Goal: Task Accomplishment & Management: Use online tool/utility

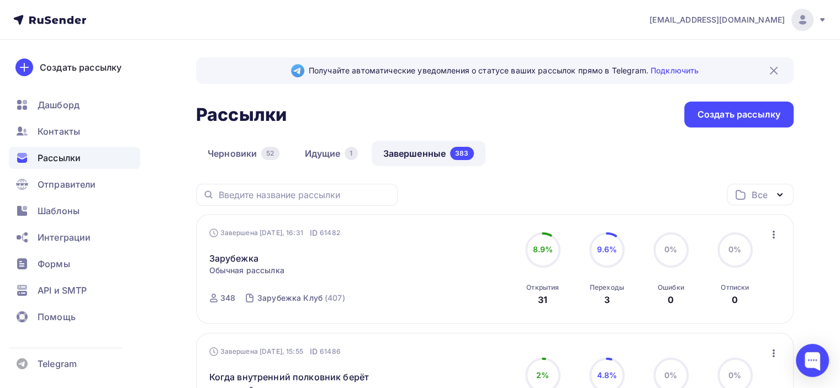
click at [771, 67] on img at bounding box center [774, 70] width 13 height 13
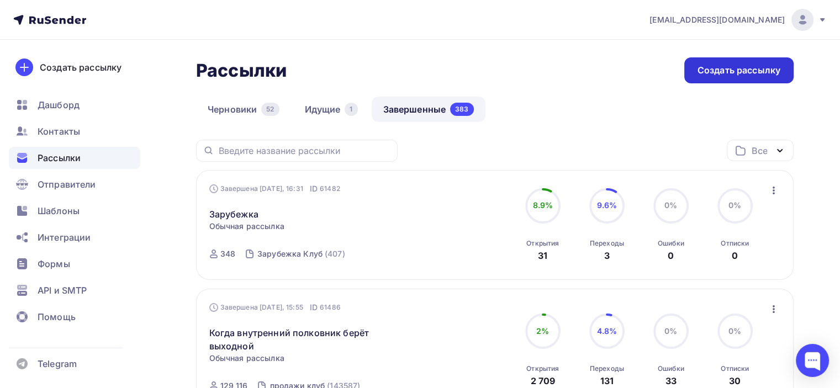
click at [774, 71] on div "Создать рассылку" at bounding box center [739, 70] width 83 height 13
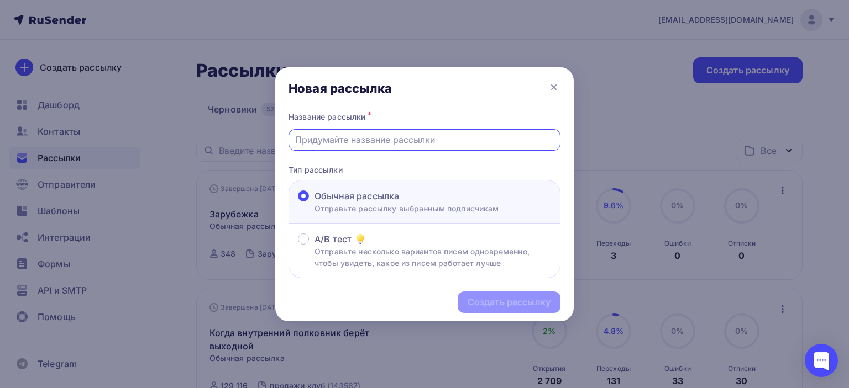
click at [401, 138] on input "text" at bounding box center [424, 139] width 259 height 13
paste input "Через 2 часа стартуем: Как ваш бизнес отражает ваши внутренние конфликты?"
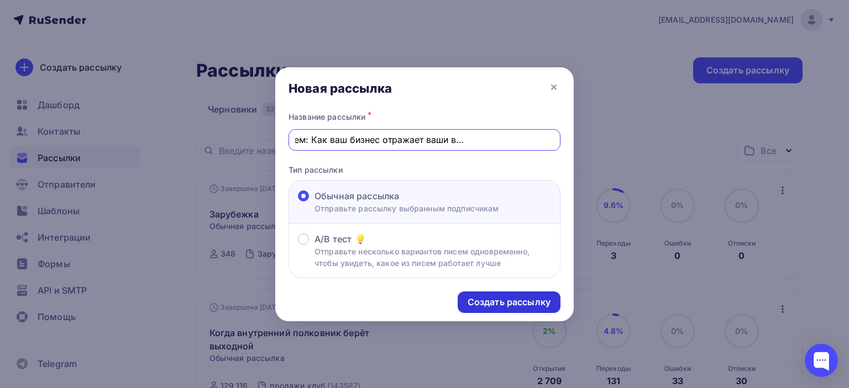
type input "Через 2 часа стартуем: Как ваш бизнес отражает ваши внутренние конфликты?"
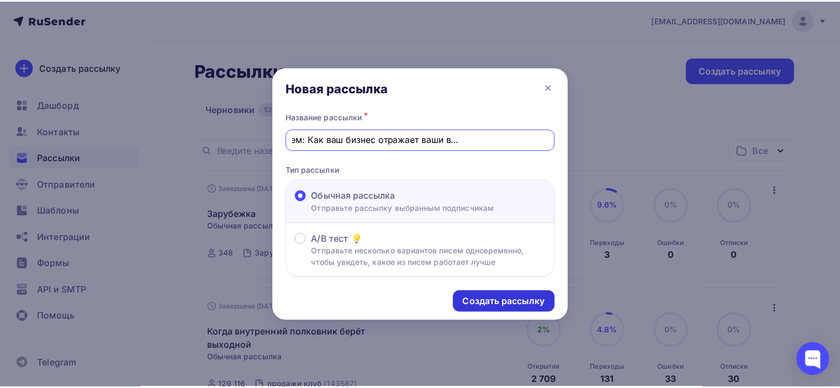
scroll to position [0, 0]
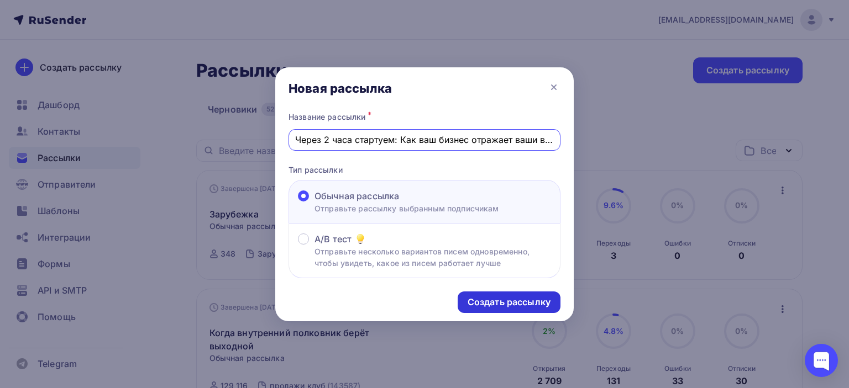
click at [471, 297] on div "Создать рассылку" at bounding box center [508, 302] width 83 height 13
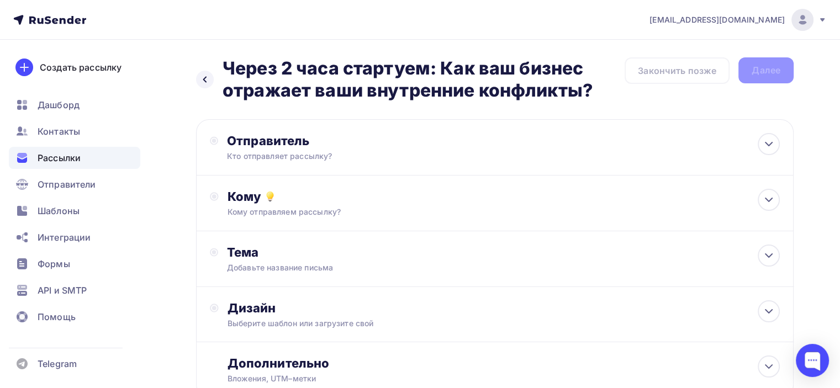
click at [458, 157] on div "Отправитель Кто отправляет рассылку? Email * [EMAIL_ADDRESS][DOMAIN_NAME] [EMAI…" at bounding box center [346, 147] width 239 height 29
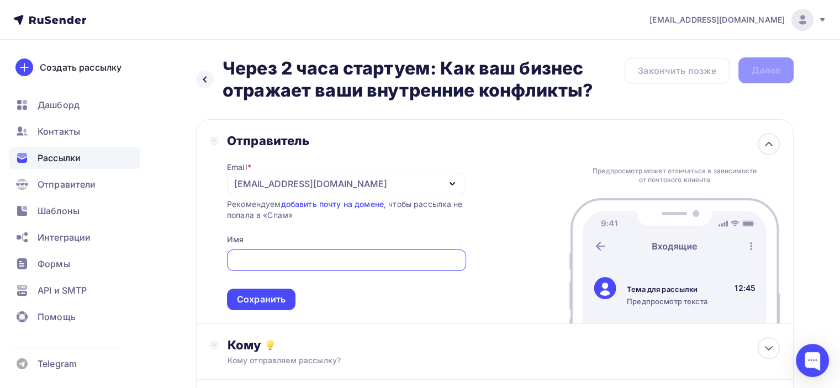
click at [440, 184] on div "[EMAIL_ADDRESS][DOMAIN_NAME]" at bounding box center [346, 184] width 239 height 22
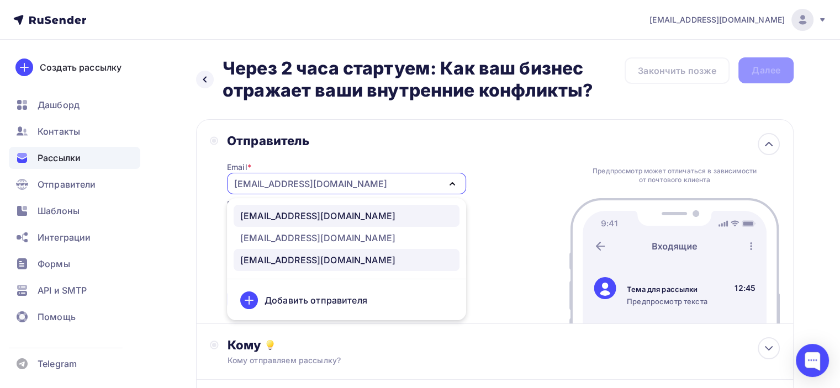
click at [437, 214] on div "[EMAIL_ADDRESS][DOMAIN_NAME]" at bounding box center [346, 215] width 213 height 13
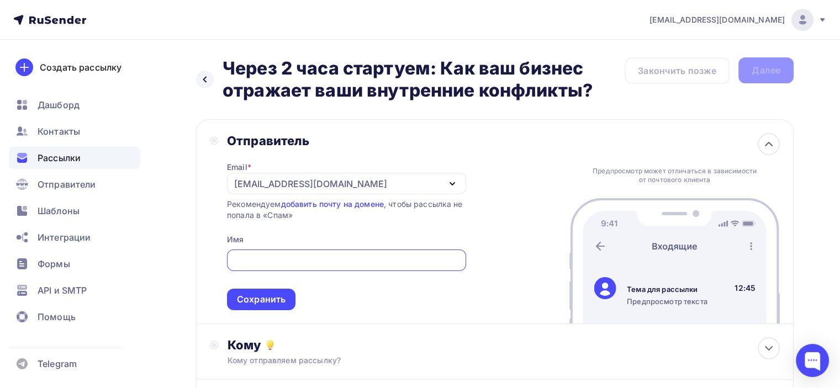
click at [437, 257] on input "text" at bounding box center [346, 260] width 227 height 13
type input "[PERSON_NAME]"
click at [283, 291] on div "Сохранить" at bounding box center [261, 300] width 69 height 22
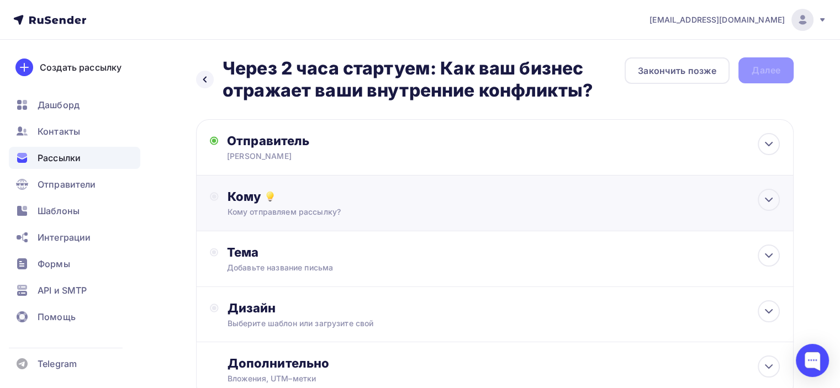
click at [359, 202] on div "Кому" at bounding box center [504, 196] width 553 height 15
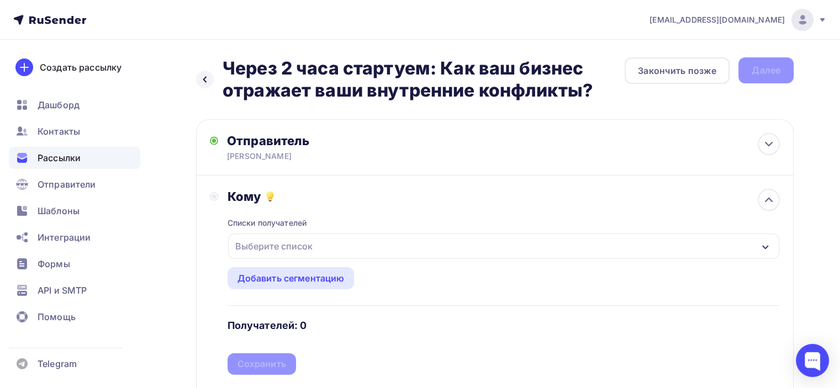
click at [353, 242] on div "Выберите список" at bounding box center [503, 246] width 551 height 25
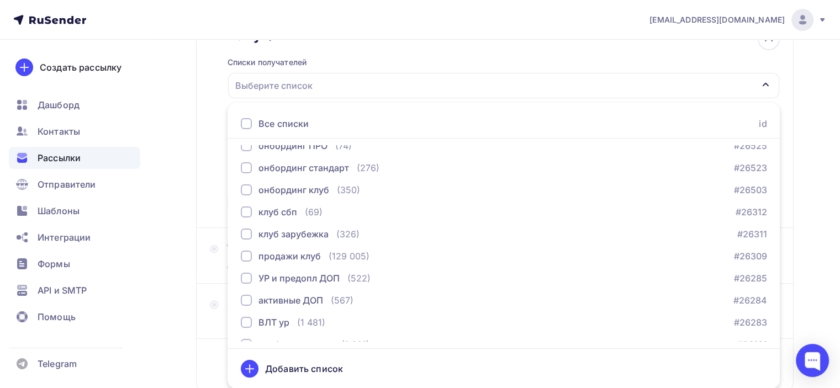
scroll to position [1050, 0]
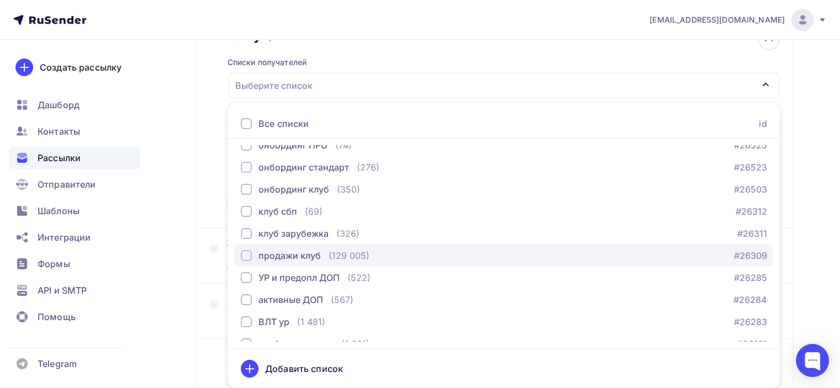
click at [416, 258] on div "продажи клуб (129 005) #26309" at bounding box center [504, 255] width 526 height 13
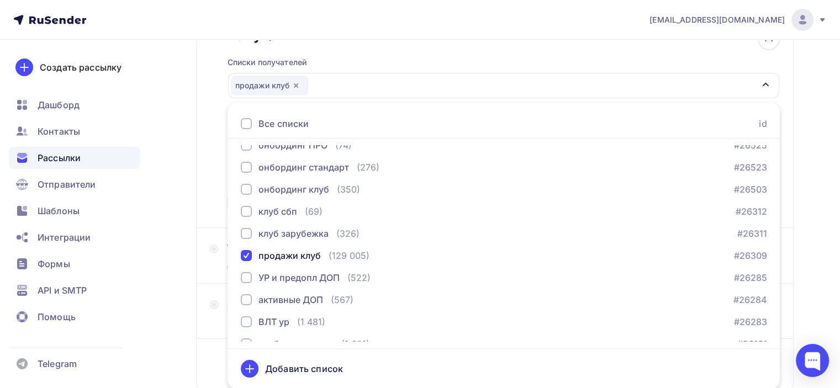
click at [206, 223] on div "Кому Списки получателей продажи клуб Все списки id Участники клуба на [DATE] (1…" at bounding box center [495, 121] width 598 height 213
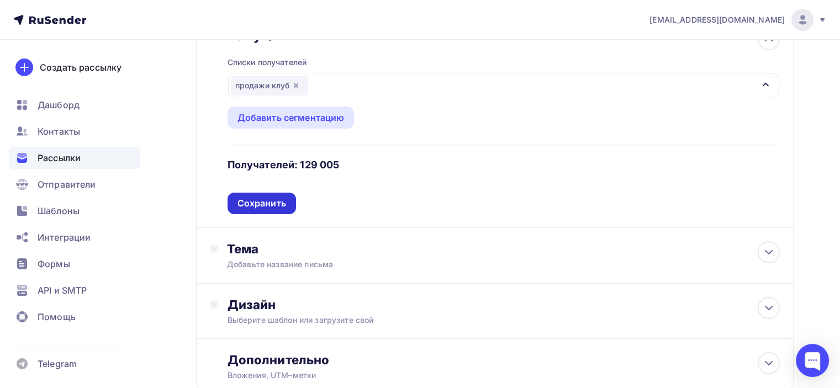
click at [241, 207] on div "Сохранить" at bounding box center [262, 203] width 49 height 13
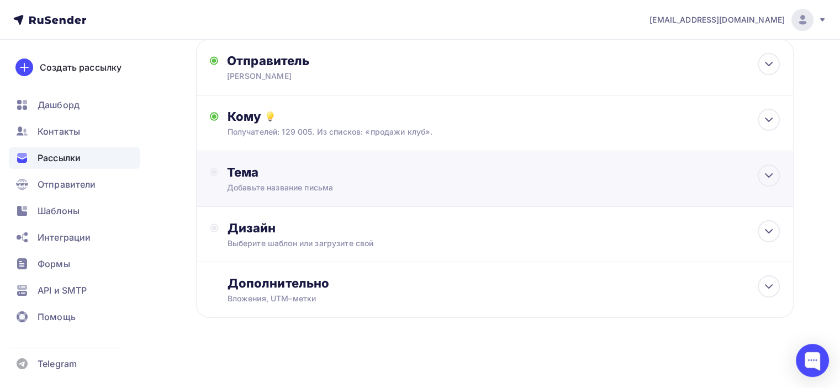
click at [301, 176] on div "Тема" at bounding box center [336, 172] width 218 height 15
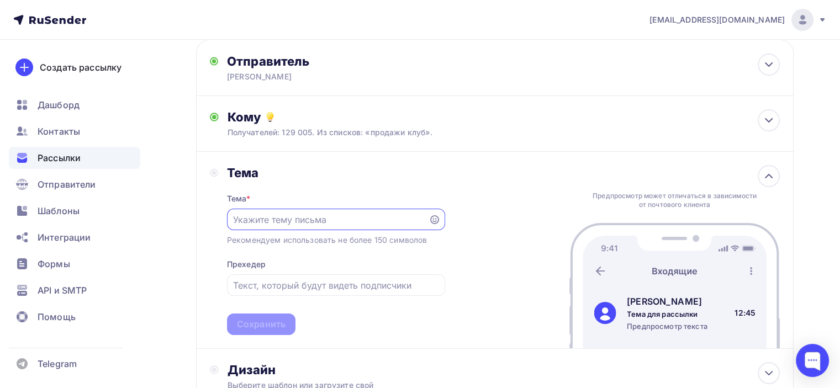
scroll to position [0, 0]
paste input "Через 2 часа стартуем: Как ваш бизнес отражает ваши внутренние конфликты?"
type input "Через 2 часа стартуем: Как ваш бизнес отражает ваши внутренние конфликты?"
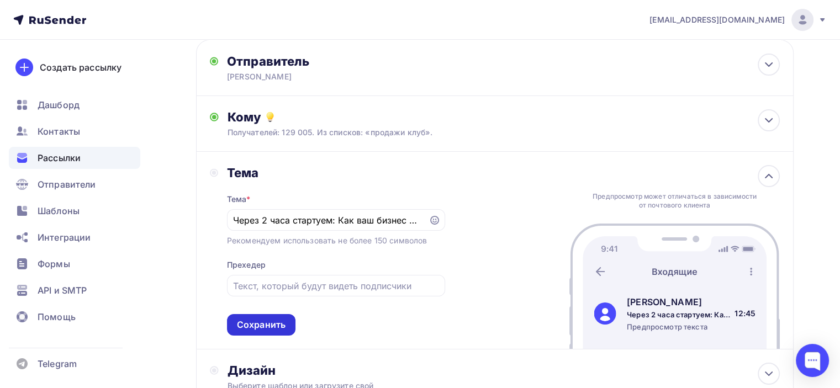
click at [272, 325] on div "Сохранить" at bounding box center [261, 325] width 49 height 13
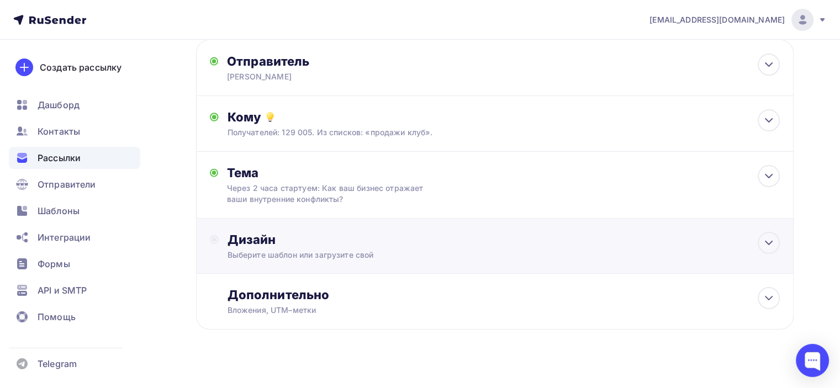
click at [363, 247] on div "Дизайн Выберите шаблон или загрузите свой" at bounding box center [504, 246] width 553 height 29
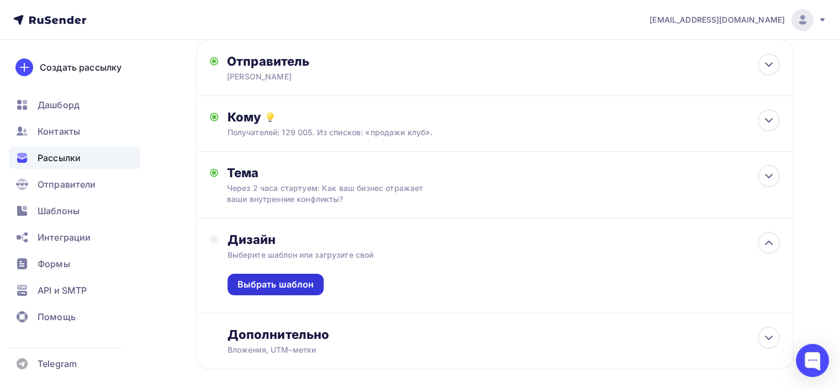
click at [283, 287] on div "Выбрать шаблон" at bounding box center [276, 285] width 77 height 13
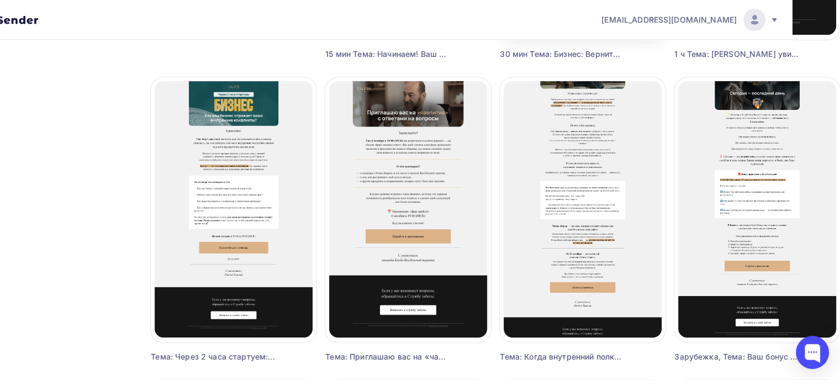
scroll to position [387, 49]
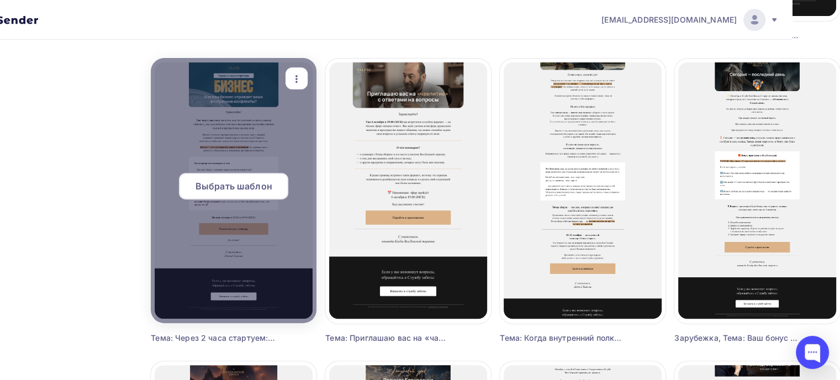
click at [248, 187] on span "Выбрать шаблон" at bounding box center [234, 186] width 77 height 13
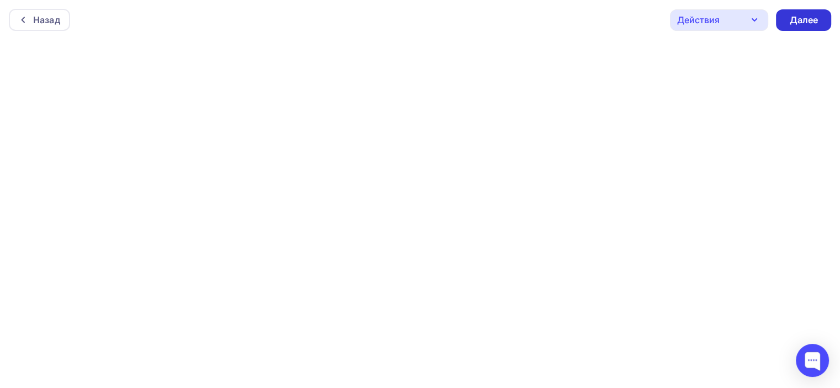
click at [810, 16] on div "Далее" at bounding box center [804, 20] width 29 height 13
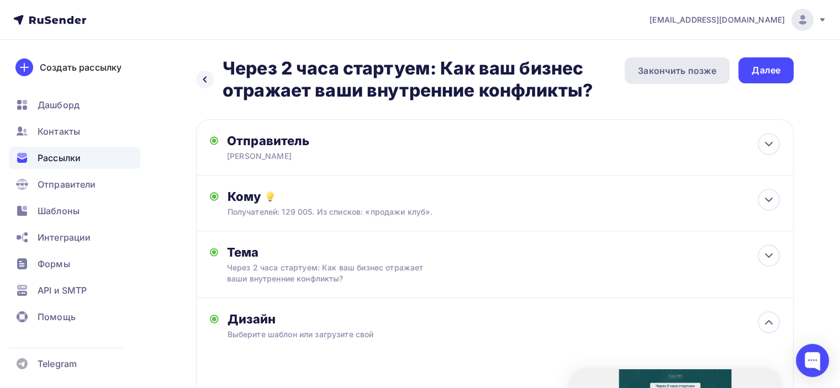
click at [668, 65] on div "Закончить позже" at bounding box center [677, 70] width 78 height 13
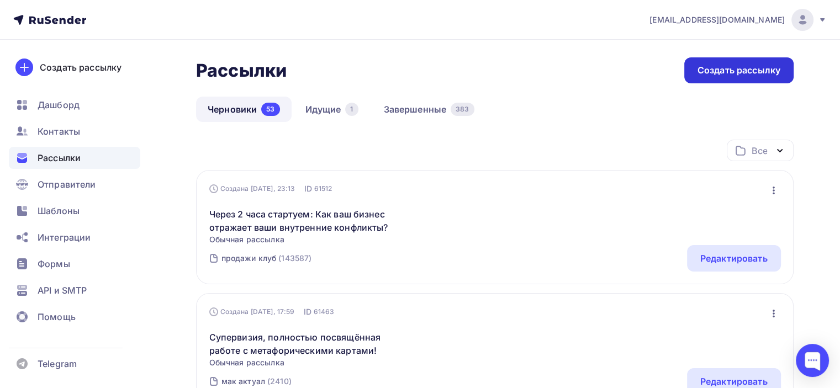
click at [739, 69] on div "Создать рассылку" at bounding box center [739, 70] width 83 height 13
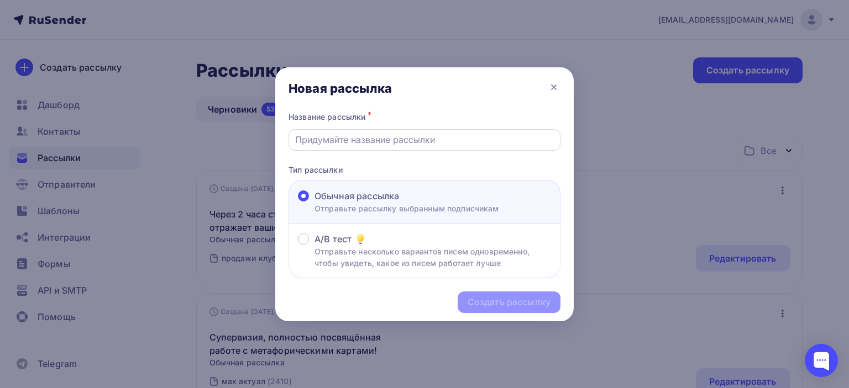
click at [430, 141] on input "text" at bounding box center [424, 139] width 259 height 13
paste input "Готовы увидеть, как ваши настройки влияют на успех? Через час начинаем «Бизнес»!"
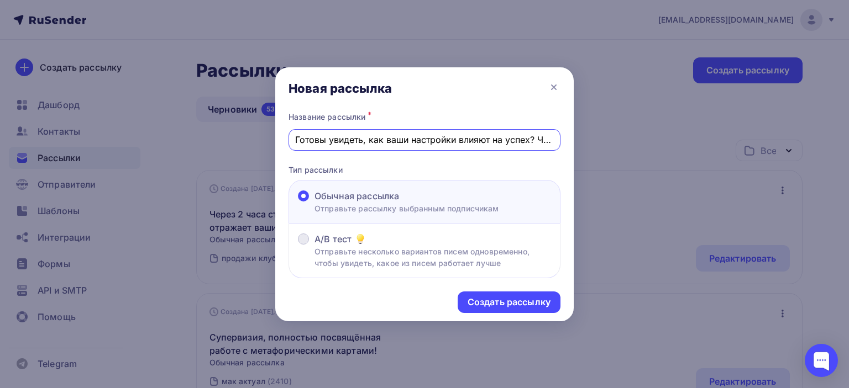
scroll to position [0, 117]
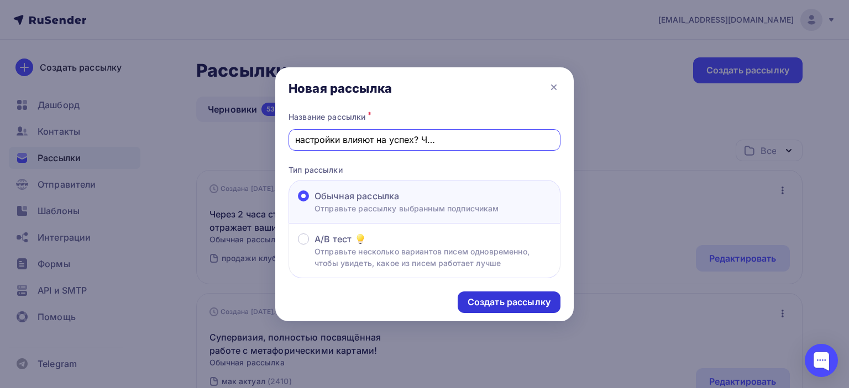
type input "Готовы увидеть, как ваши настройки влияют на успех? Через час начинаем «Бизнес»!"
click at [501, 297] on div "Создать рассылку" at bounding box center [508, 302] width 83 height 13
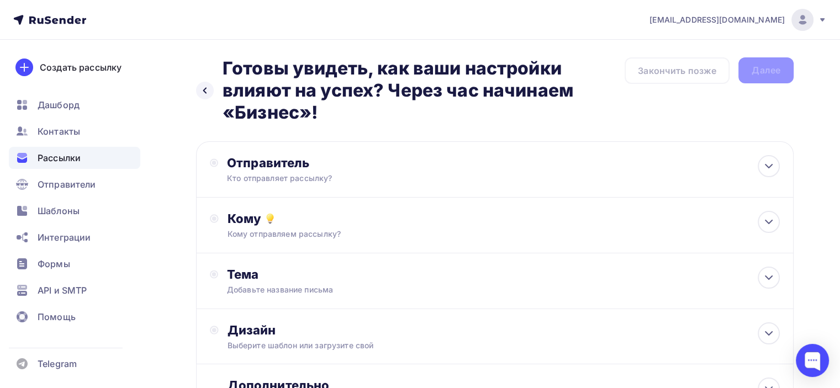
click at [490, 181] on div "Отправитель Кто отправляет рассылку? Email * [EMAIL_ADDRESS][DOMAIN_NAME] [EMAI…" at bounding box center [495, 169] width 598 height 56
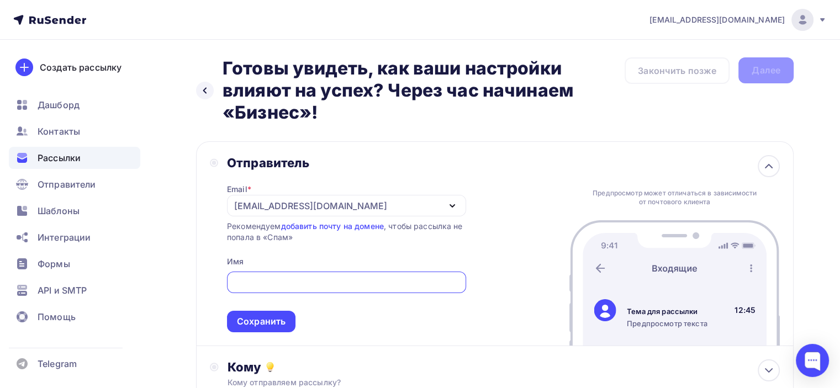
click at [428, 208] on div "[EMAIL_ADDRESS][DOMAIN_NAME]" at bounding box center [346, 206] width 239 height 22
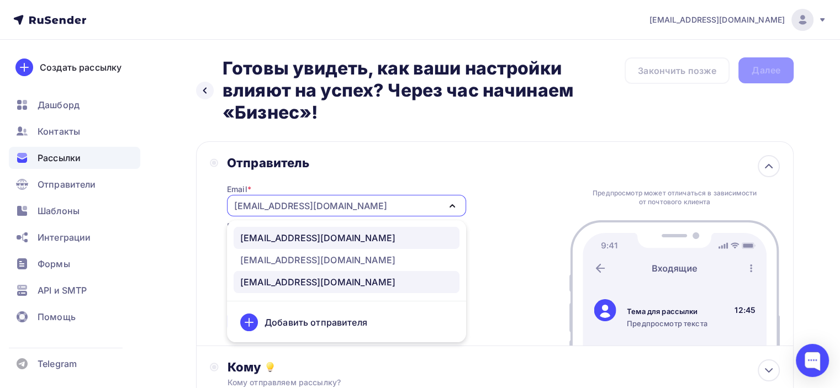
click at [428, 234] on div "[EMAIL_ADDRESS][DOMAIN_NAME]" at bounding box center [346, 238] width 213 height 13
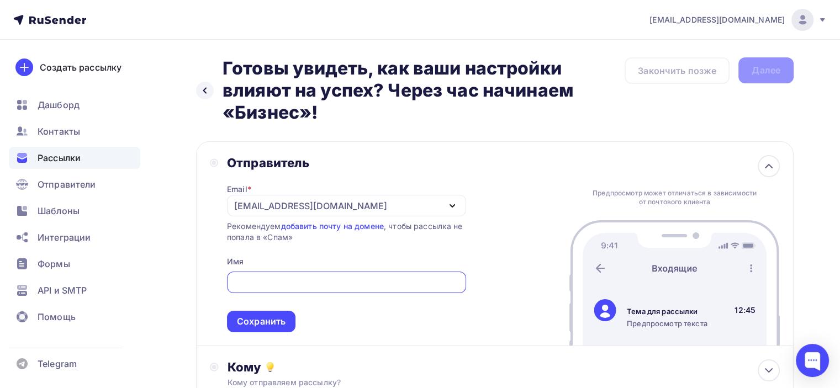
click at [427, 280] on input "text" at bounding box center [346, 282] width 227 height 13
type input "[PERSON_NAME]"
click at [285, 319] on div "Сохранить" at bounding box center [261, 322] width 69 height 22
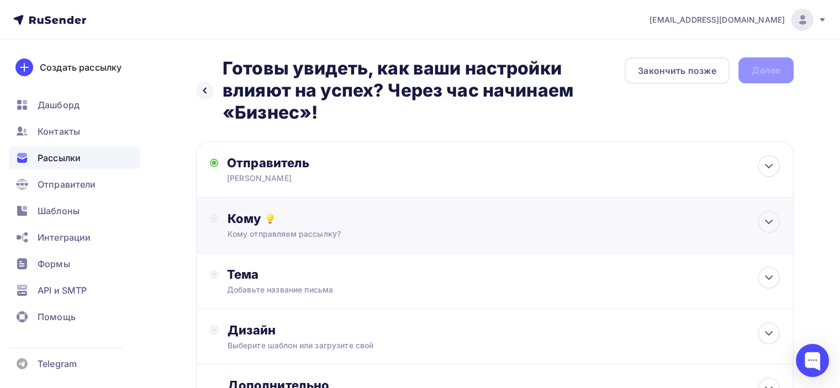
click at [307, 220] on div "Кому" at bounding box center [504, 218] width 553 height 15
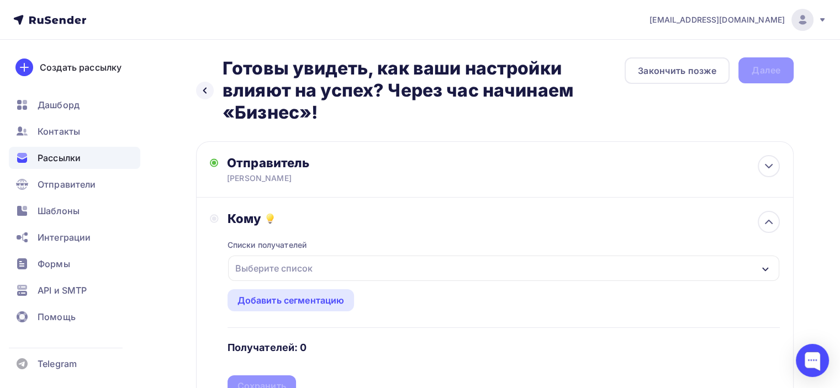
click at [323, 265] on div "Выберите список" at bounding box center [503, 268] width 551 height 25
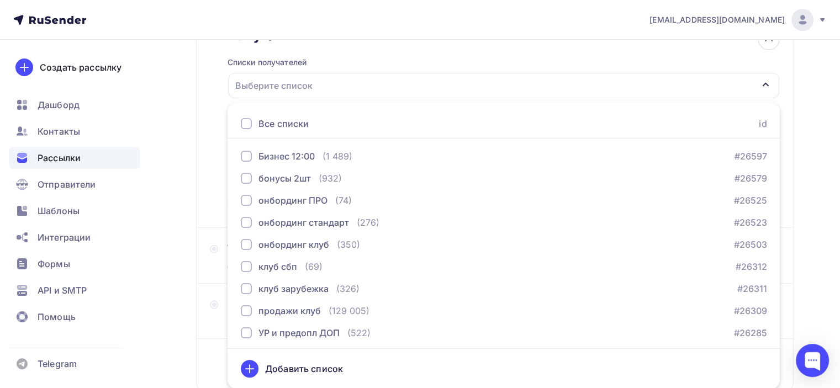
scroll to position [1050, 0]
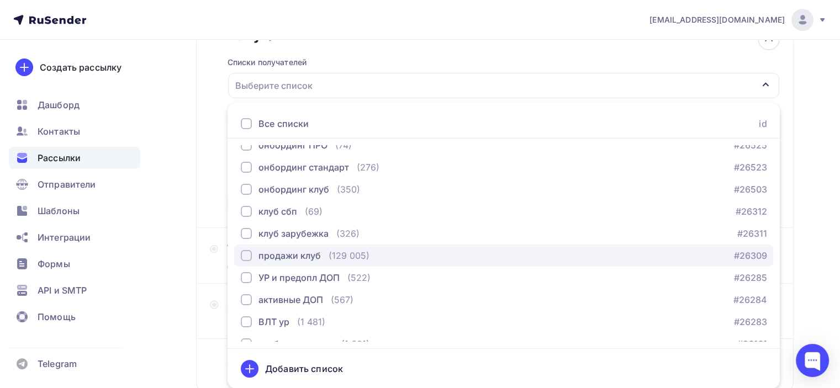
click at [322, 250] on div "продажи клуб (129 005)" at bounding box center [305, 255] width 129 height 13
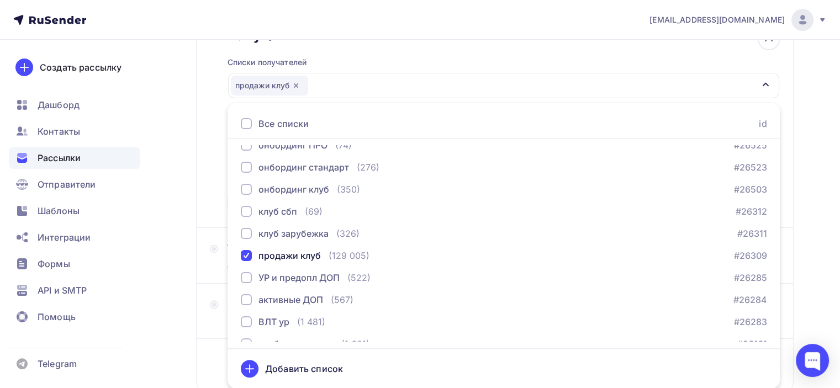
click at [205, 187] on div "Кому Списки получателей продажи клуб Все списки id Участники клуба на [DATE] (1…" at bounding box center [495, 121] width 598 height 213
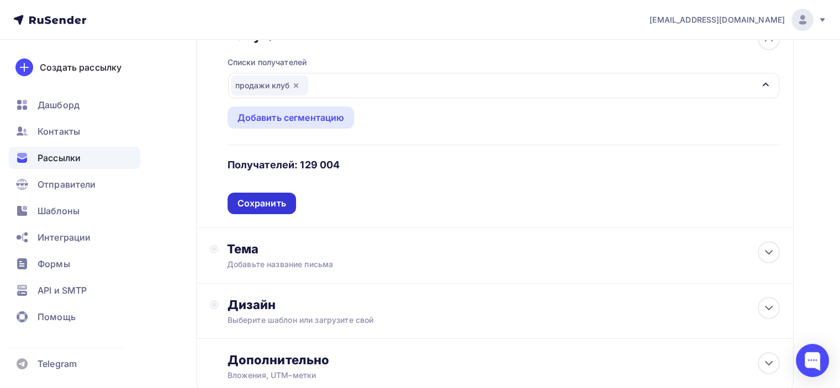
click at [258, 208] on div "Сохранить" at bounding box center [262, 203] width 49 height 13
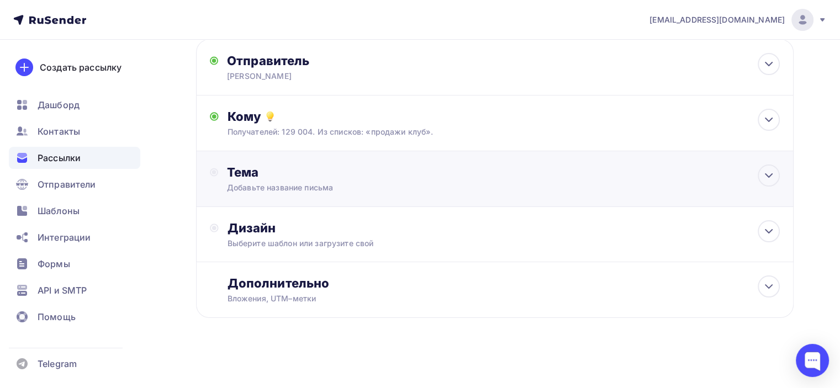
click at [259, 174] on div "Тема" at bounding box center [336, 172] width 218 height 15
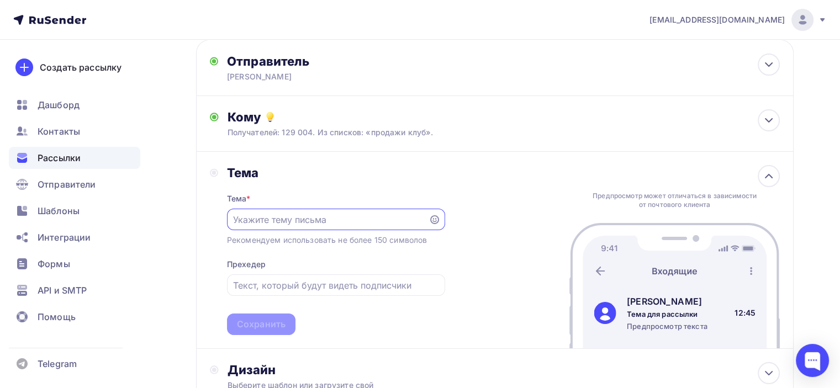
scroll to position [0, 0]
paste input "Готовы увидеть, как ваши настройки влияют на успех? Через час начинаем «Бизнес»!"
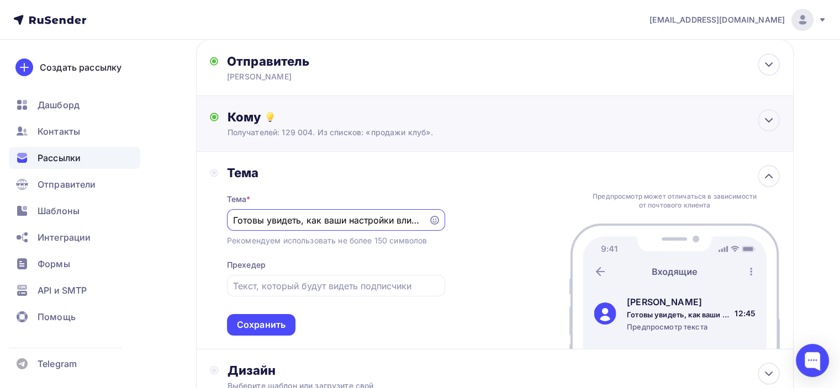
scroll to position [0, 187]
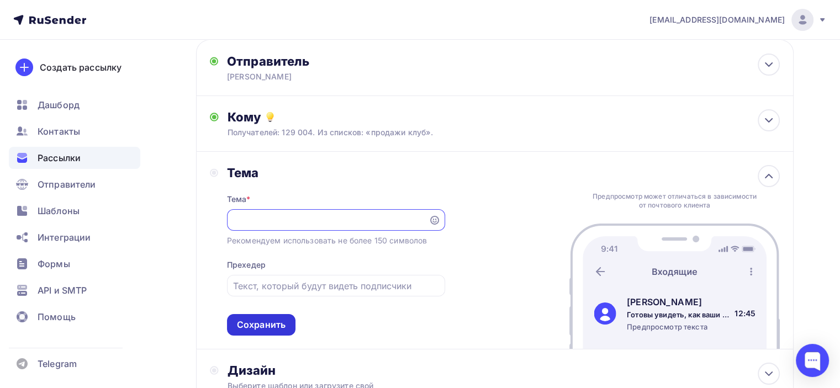
type input "Готовы увидеть, как ваши настройки влияют на успех? Через час начинаем «Бизнес»!"
click at [274, 317] on div "Сохранить" at bounding box center [261, 325] width 69 height 22
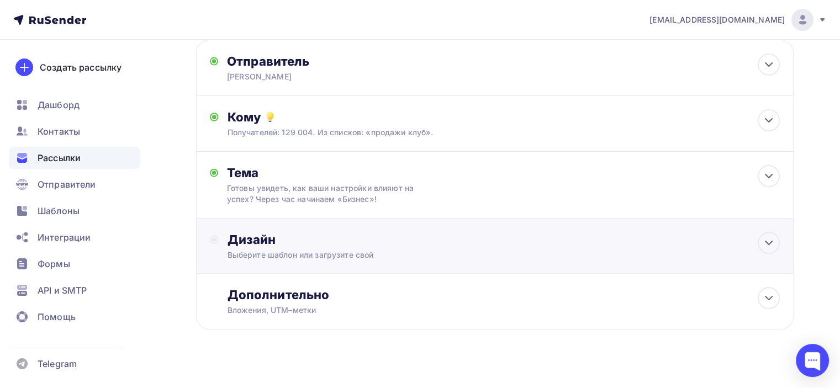
click at [279, 245] on div "Дизайн" at bounding box center [504, 239] width 553 height 15
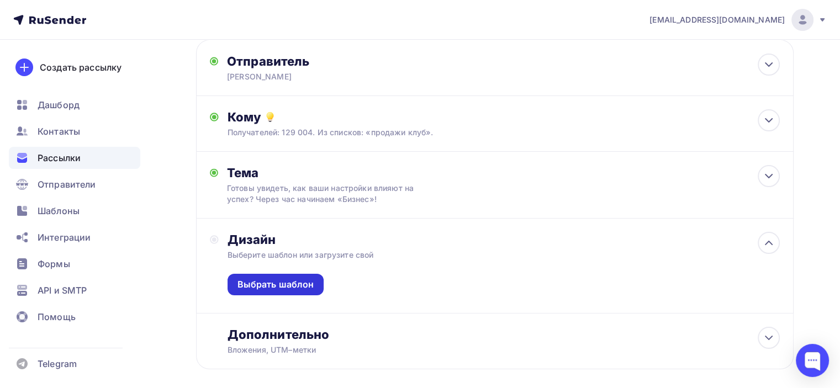
click at [303, 288] on div "Выбрать шаблон" at bounding box center [276, 285] width 77 height 13
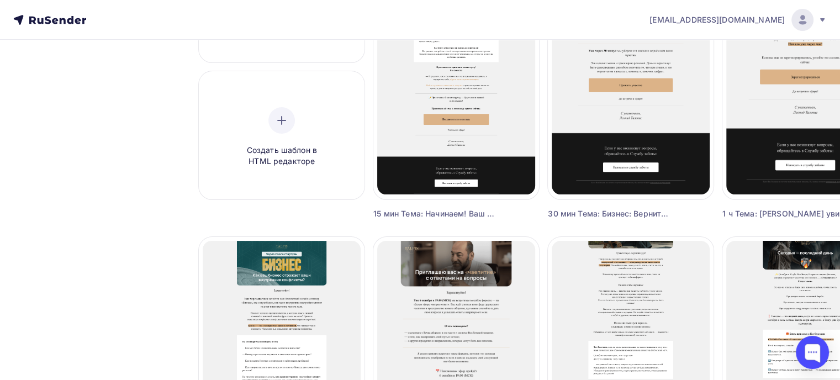
scroll to position [240, 0]
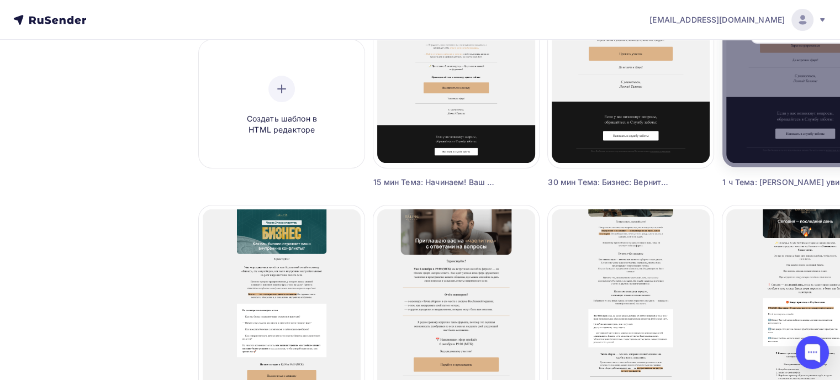
click at [763, 101] on div at bounding box center [806, 34] width 166 height 265
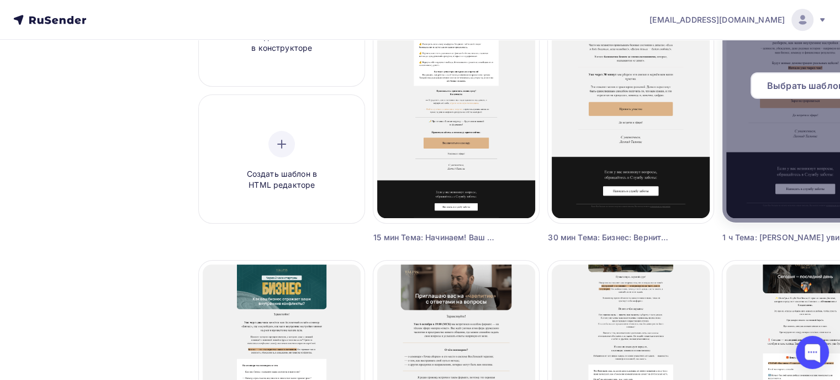
click at [770, 84] on span "Выбрать шаблон" at bounding box center [806, 85] width 77 height 13
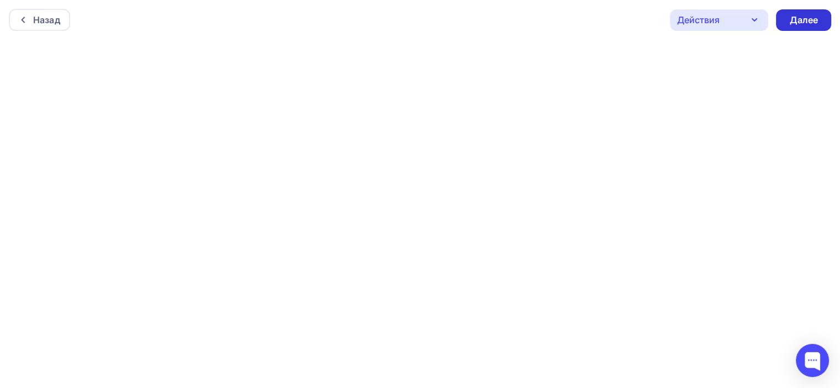
click at [793, 14] on div "Далее" at bounding box center [804, 20] width 29 height 13
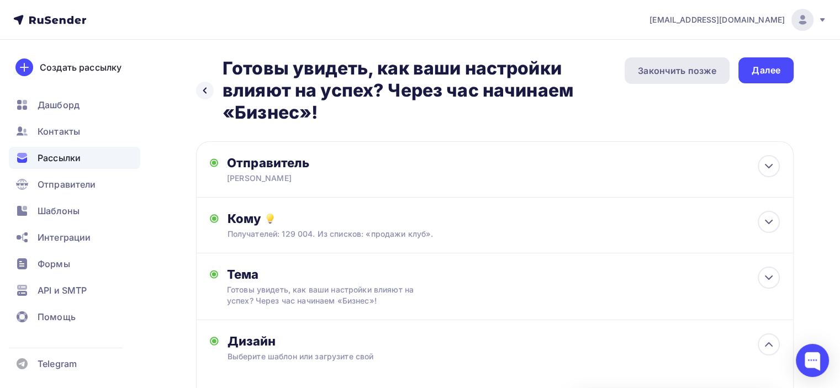
click at [650, 67] on div "Закончить позже" at bounding box center [677, 70] width 78 height 13
